Goal: Find specific page/section: Find specific page/section

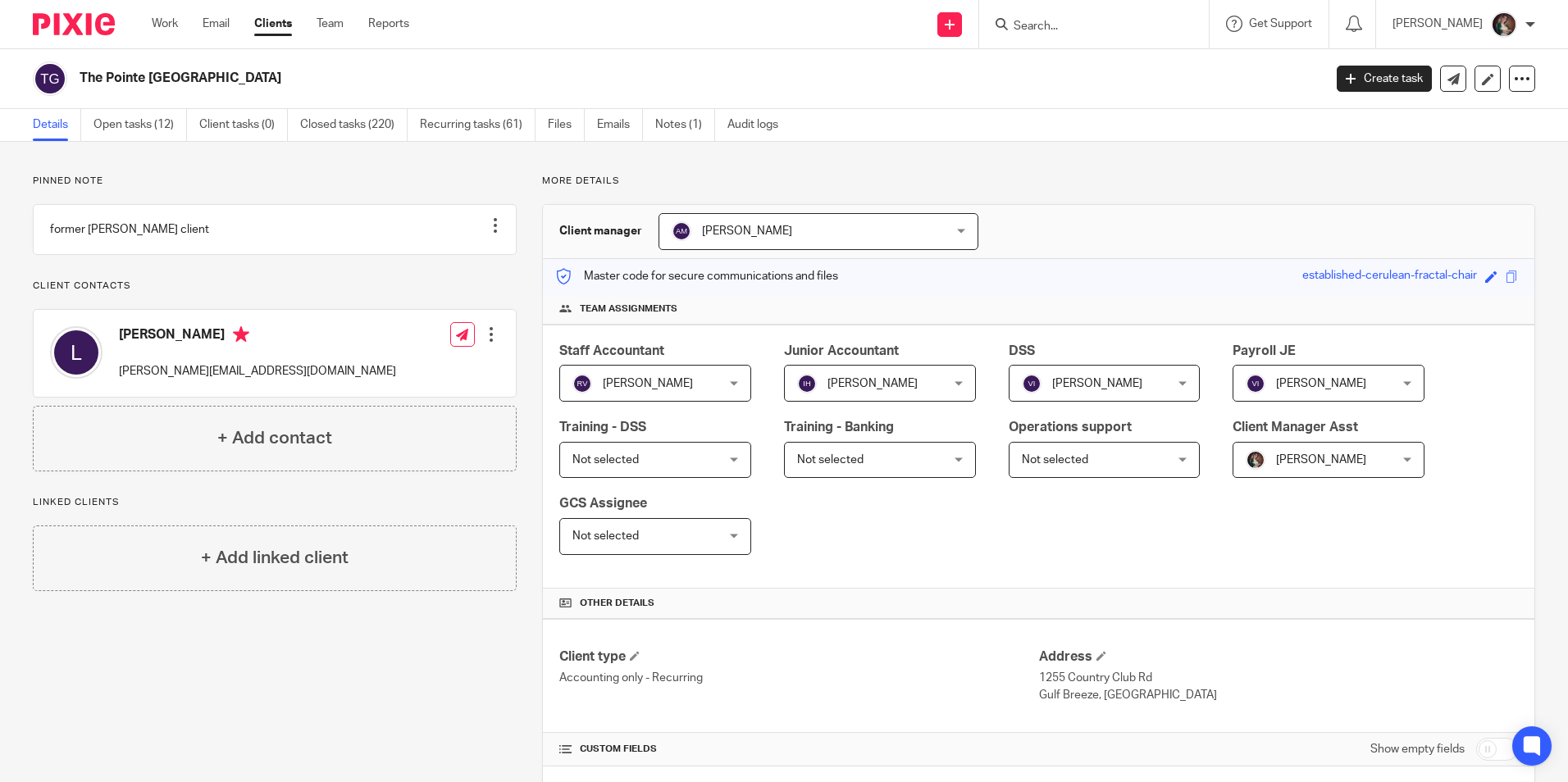
scroll to position [246, 0]
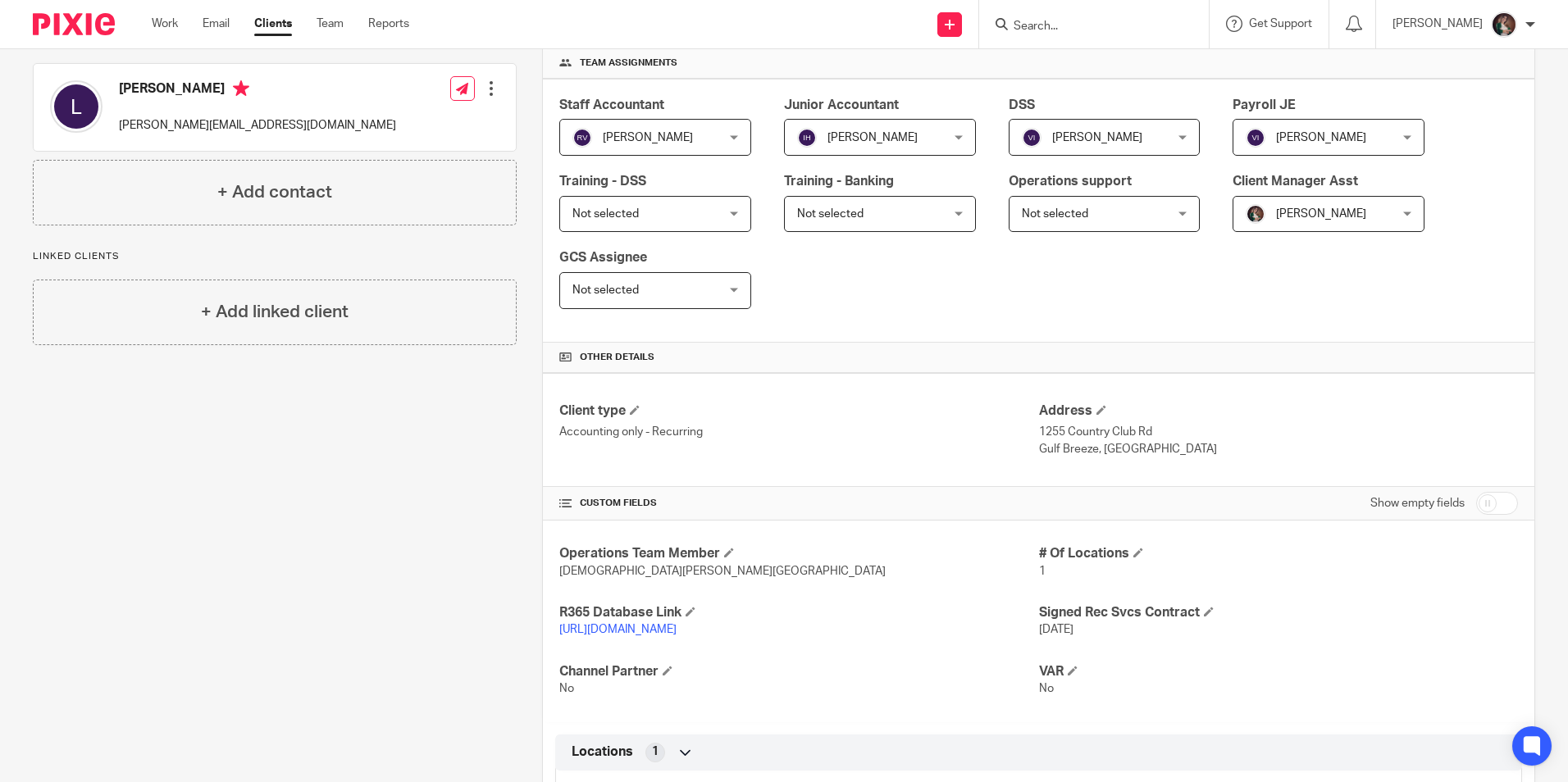
click at [1119, 30] on input "Search" at bounding box center [1086, 26] width 148 height 15
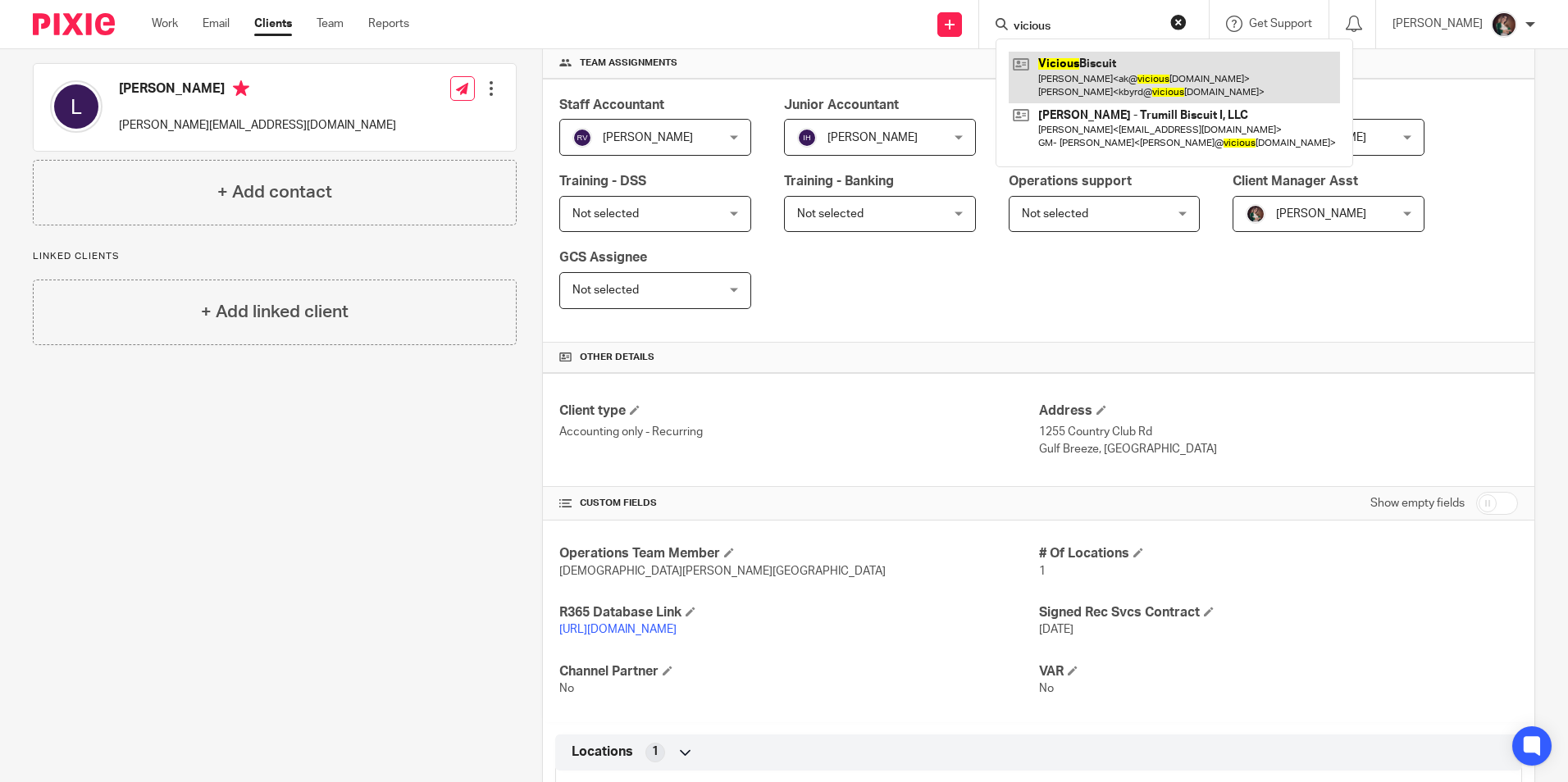
type input "vicious"
click at [1102, 65] on link at bounding box center [1174, 77] width 331 height 51
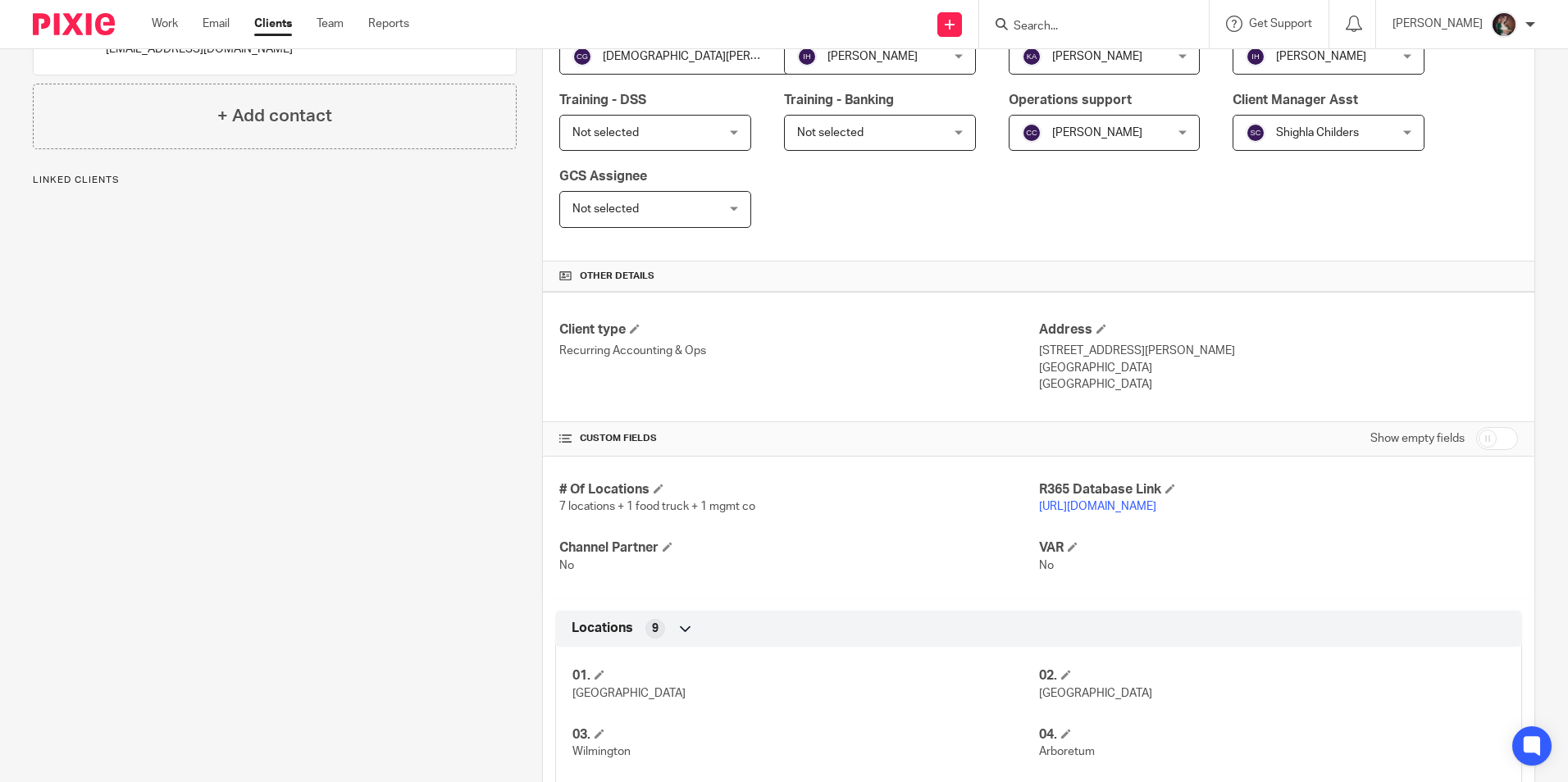
scroll to position [328, 0]
click at [1084, 498] on p "https://viciousbiscuit.restaurant365.com/" at bounding box center [1279, 505] width 479 height 17
click at [1085, 504] on link "https://viciousbiscuit.restaurant365.com/" at bounding box center [1098, 505] width 117 height 11
click at [1063, 26] on input "Search" at bounding box center [1086, 26] width 148 height 15
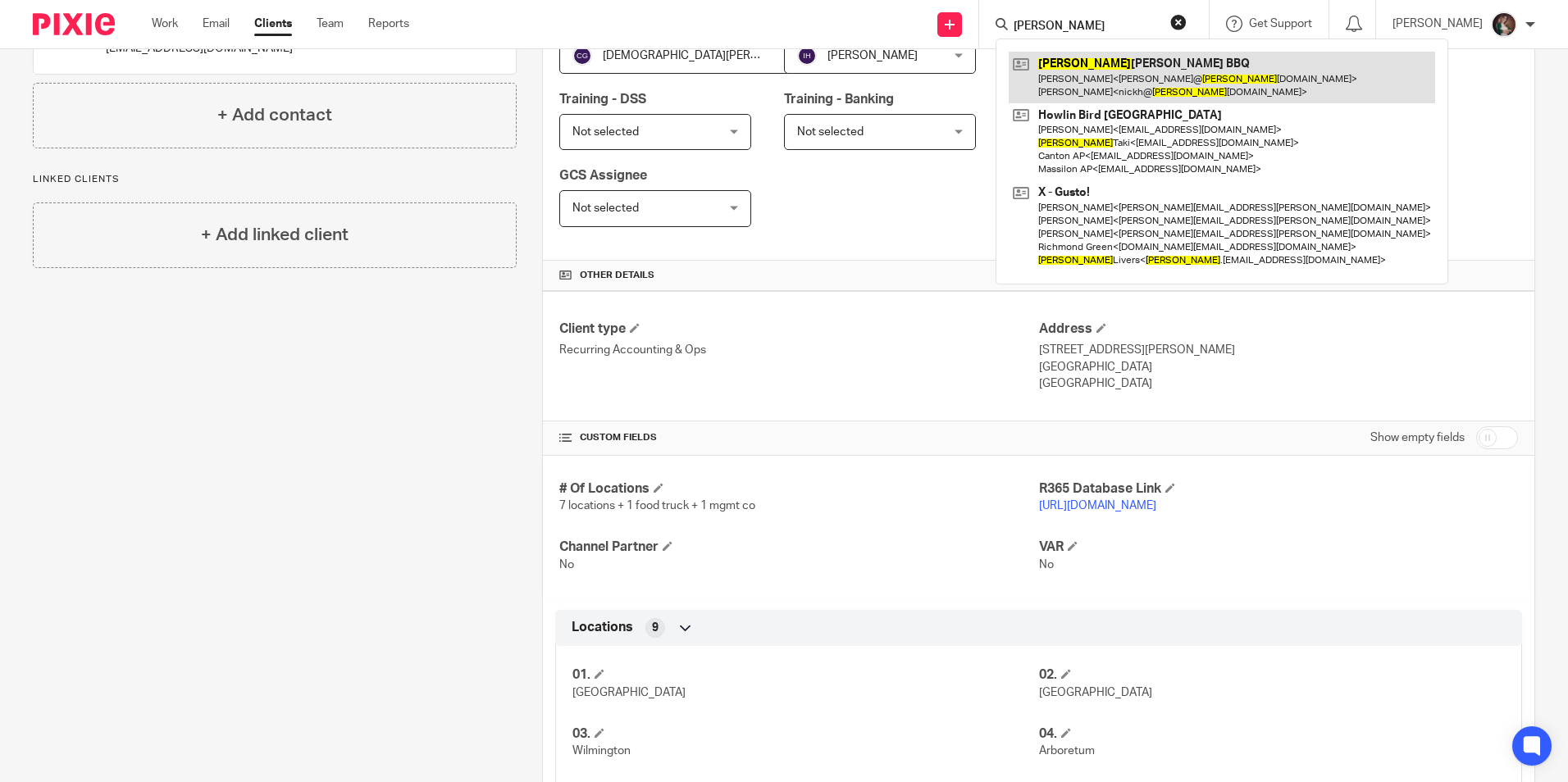
type input "sam"
click at [1125, 84] on link at bounding box center [1222, 77] width 426 height 51
